Goal: Use online tool/utility: Utilize a website feature to perform a specific function

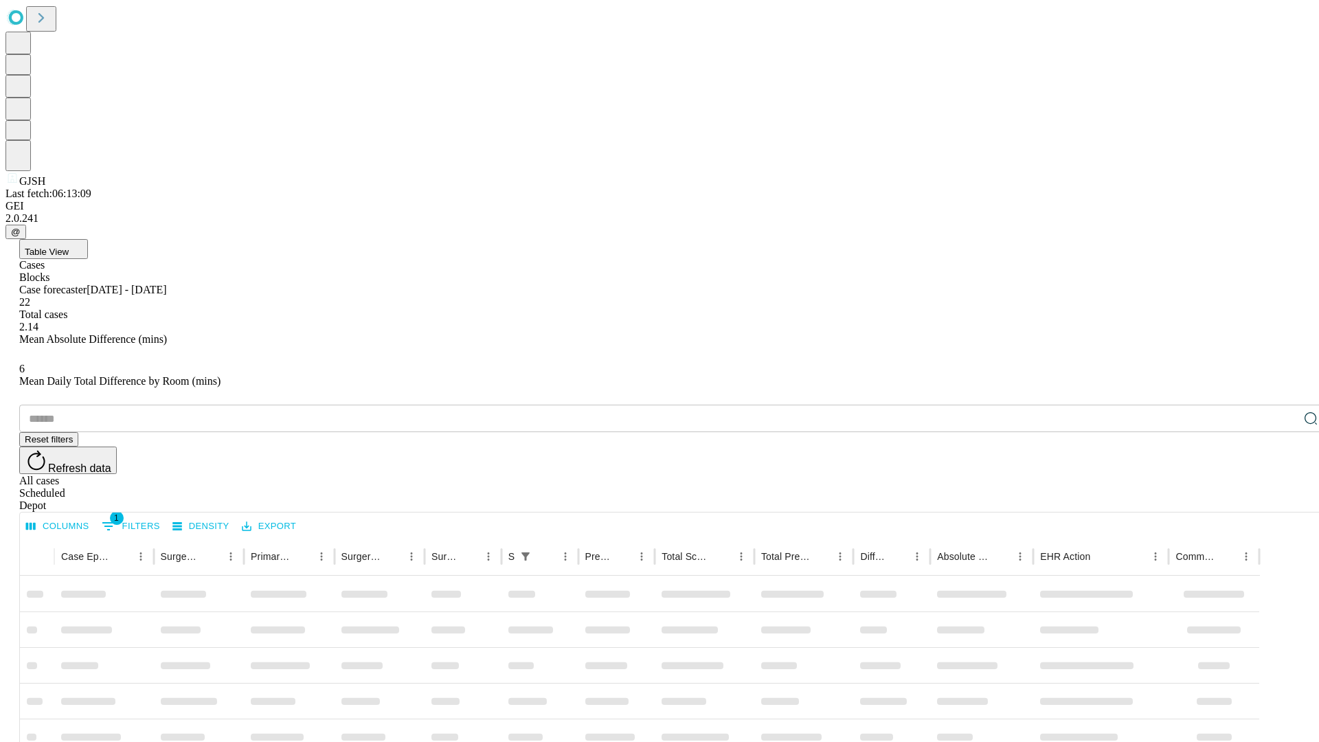
click at [69, 247] on span "Table View" at bounding box center [47, 252] width 44 height 10
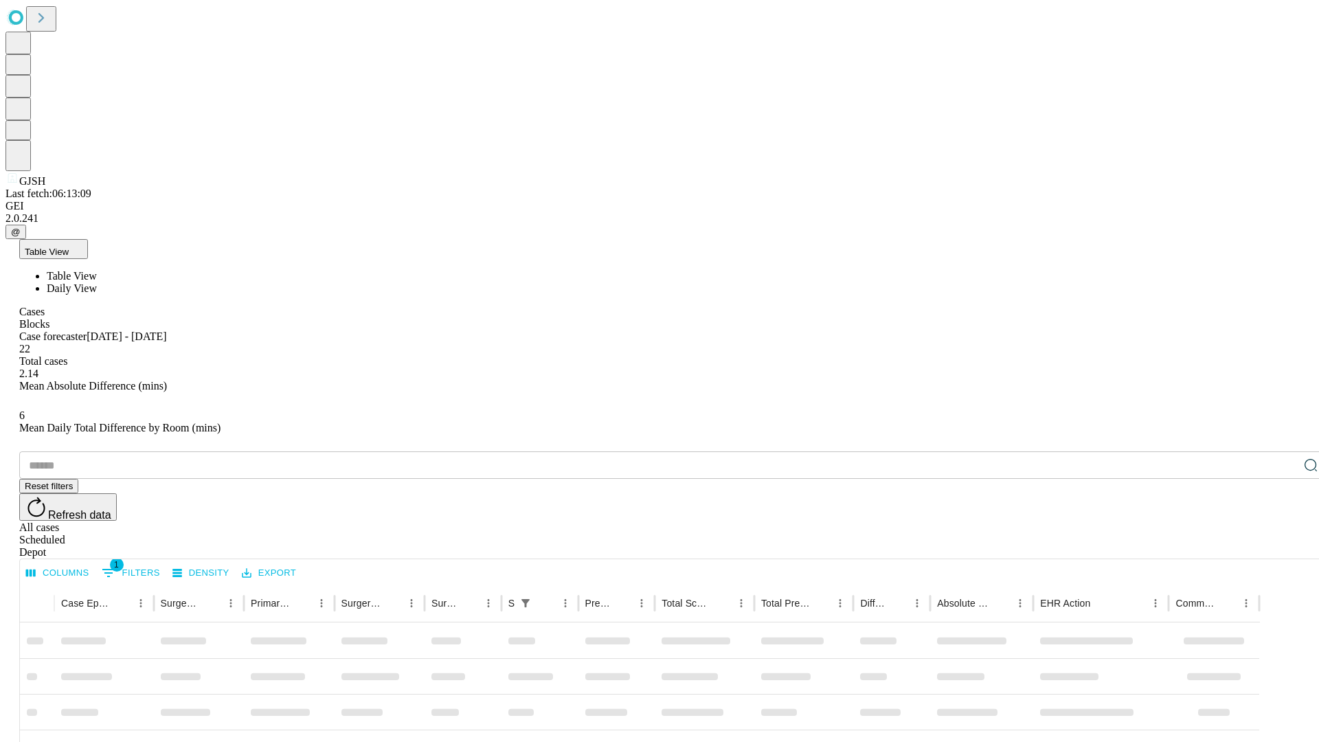
click at [97, 282] on span "Daily View" at bounding box center [72, 288] width 50 height 12
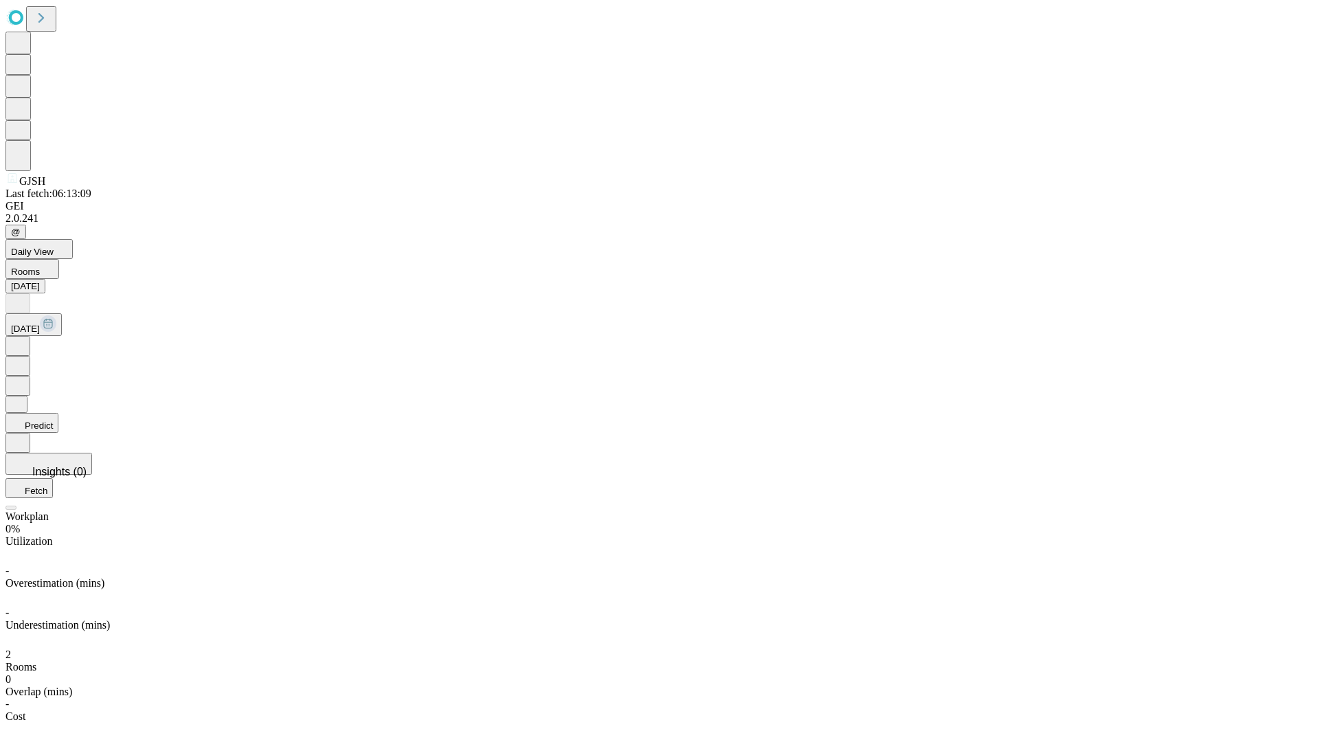
click at [58, 413] on button "Predict" at bounding box center [31, 423] width 53 height 20
